Goal: Check status: Check status

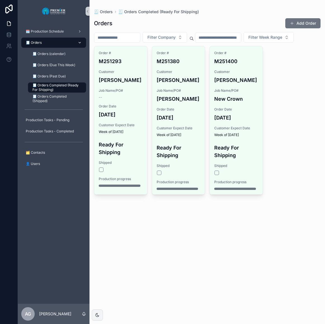
click at [52, 44] on div "🧾 Orders" at bounding box center [54, 42] width 58 height 9
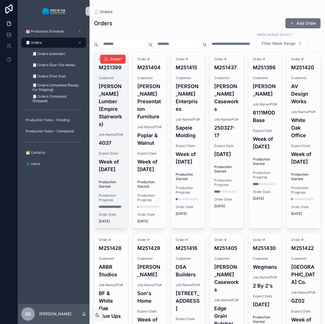
click at [101, 143] on div "Order # M251399 Customer [PERSON_NAME] Lumber (Empire Stairworks) Job Name/PO# …" at bounding box center [111, 139] width 34 height 175
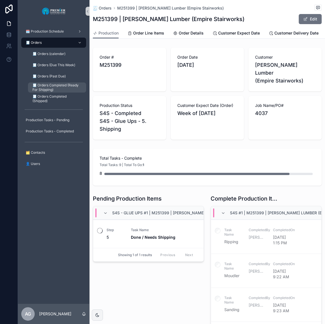
click at [58, 90] on span "🧾 Orders Completed (Ready For Shipping)" at bounding box center [56, 87] width 48 height 9
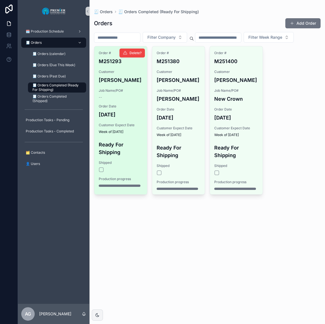
drag, startPoint x: 270, startPoint y: 107, endPoint x: 113, endPoint y: 73, distance: 160.3
click at [270, 107] on div "Order # M251293 Customer [PERSON_NAME] Job Name/PO# -- Order Date [DATE] Custom…" at bounding box center [207, 120] width 227 height 148
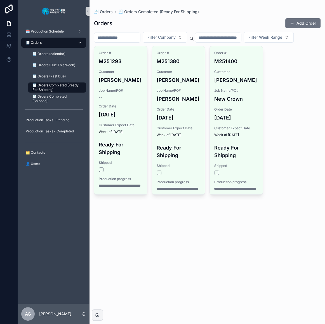
drag, startPoint x: 65, startPoint y: 40, endPoint x: 73, endPoint y: 47, distance: 10.5
click at [65, 40] on div "🧾 Orders" at bounding box center [54, 42] width 58 height 9
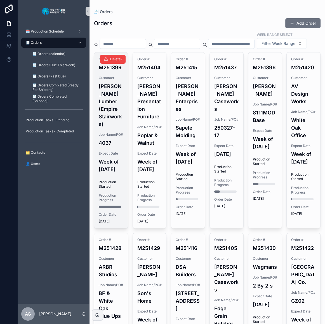
click at [123, 133] on div "Order # M251399 Customer [PERSON_NAME] Lumber (Empire Stairworks) Job Name/PO# …" at bounding box center [111, 139] width 34 height 175
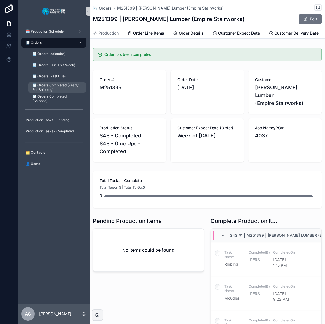
click at [65, 84] on span "🧾 Orders Completed (Ready For Shipping)" at bounding box center [56, 87] width 48 height 9
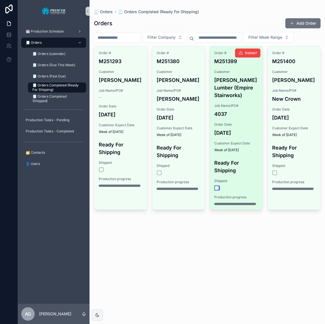
click at [218, 187] on button "scrollable content" at bounding box center [217, 187] width 4 height 4
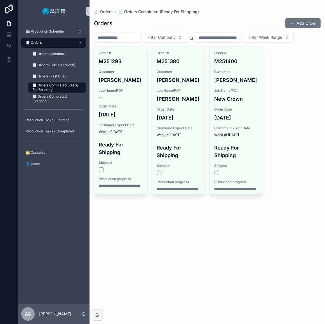
click at [45, 46] on div "🧾 Orders" at bounding box center [54, 42] width 58 height 9
